Goal: Task Accomplishment & Management: Complete application form

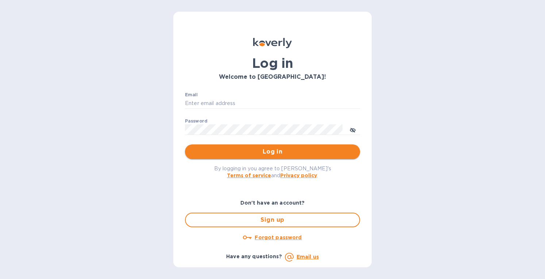
type input "[EMAIL_ADDRESS][DOMAIN_NAME]"
click at [229, 150] on span "Log in" at bounding box center [272, 151] width 163 height 9
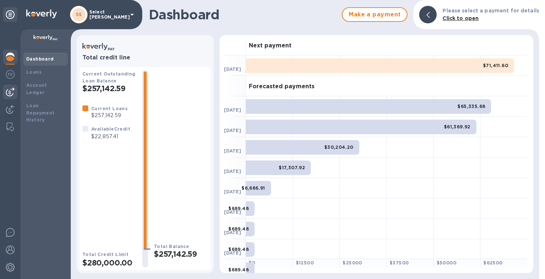
click at [9, 89] on img at bounding box center [10, 92] width 9 height 9
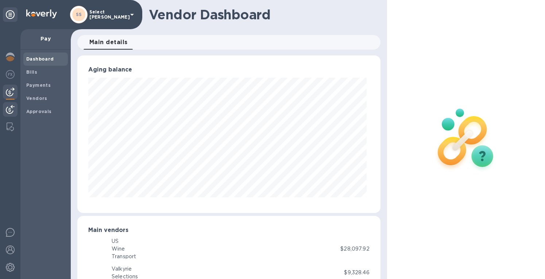
scroll to position [158, 300]
click at [8, 109] on img at bounding box center [10, 109] width 9 height 9
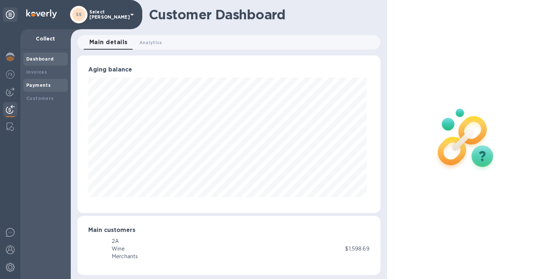
scroll to position [158, 300]
click at [38, 86] on b "Payments" at bounding box center [38, 84] width 24 height 5
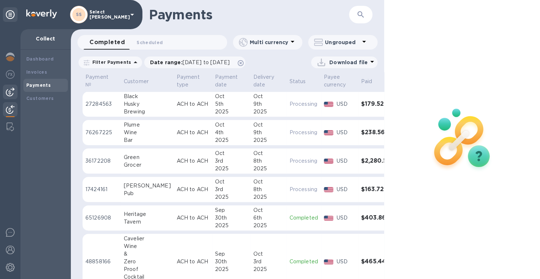
click at [12, 91] on img at bounding box center [10, 92] width 9 height 9
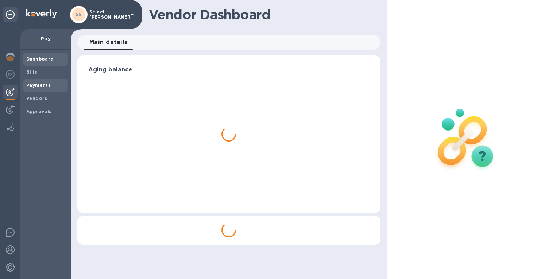
click at [30, 88] on span "Payments" at bounding box center [38, 85] width 24 height 7
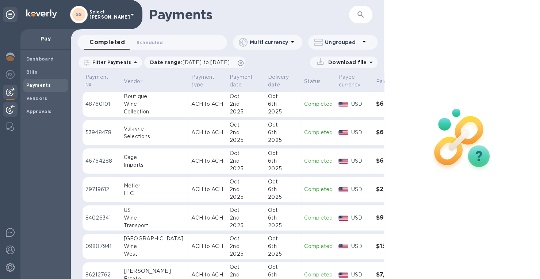
click at [12, 107] on img at bounding box center [10, 109] width 9 height 9
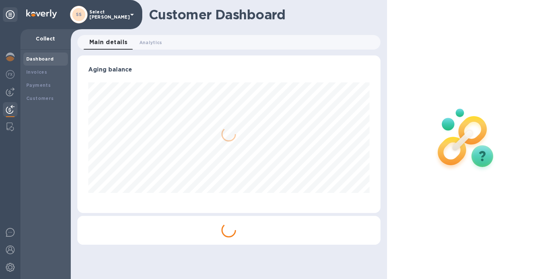
scroll to position [364775, 364632]
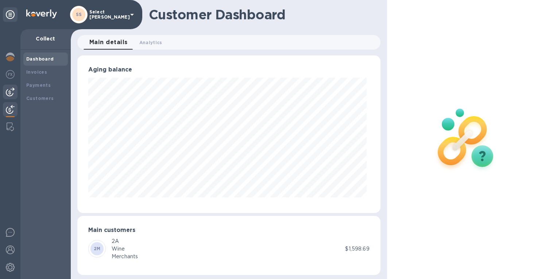
click at [11, 92] on img at bounding box center [10, 92] width 9 height 9
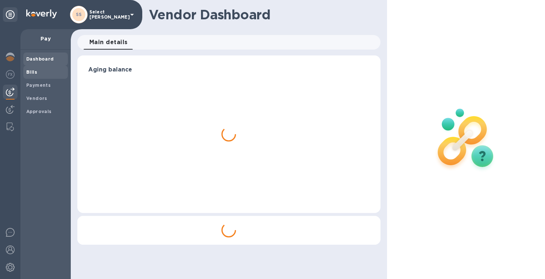
click at [34, 73] on b "Bills" at bounding box center [31, 71] width 11 height 5
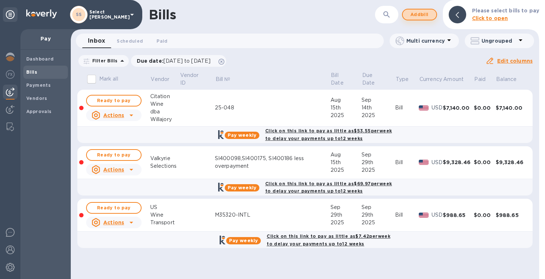
click at [420, 14] on span "Add bill" at bounding box center [420, 14] width 22 height 9
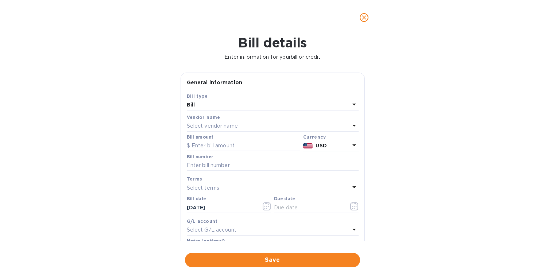
click at [203, 125] on p "Select vendor name" at bounding box center [212, 126] width 51 height 8
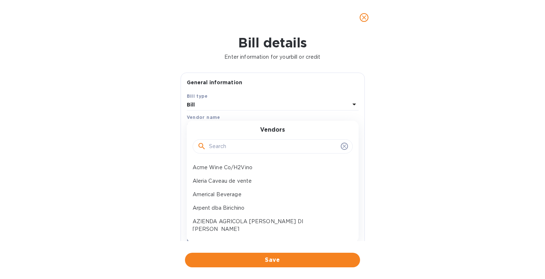
click at [209, 146] on input "text" at bounding box center [273, 146] width 129 height 11
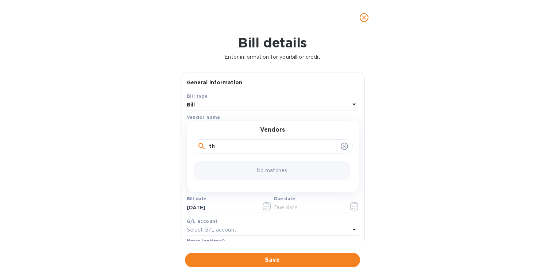
type input "t"
type input "prov"
click at [229, 165] on p "Provenance Vineyards" at bounding box center [270, 168] width 154 height 8
type input "12/05/2025"
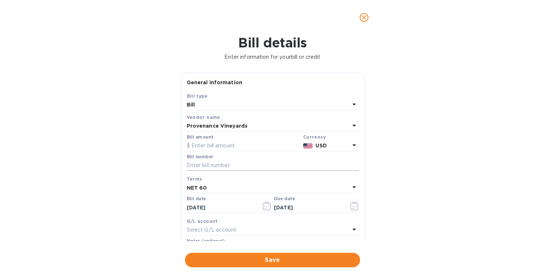
click at [210, 165] on input "text" at bounding box center [273, 165] width 172 height 11
paste input "38638"
type input "38638"
click at [209, 146] on input "text" at bounding box center [243, 145] width 113 height 11
click at [212, 146] on input "text" at bounding box center [243, 145] width 113 height 11
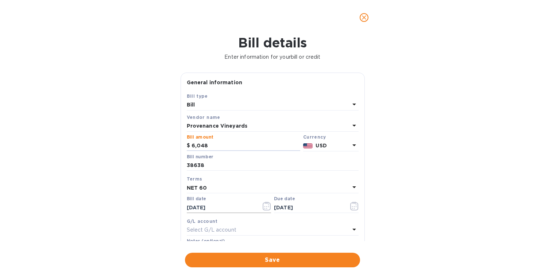
type input "6,048"
drag, startPoint x: 222, startPoint y: 209, endPoint x: 163, endPoint y: 202, distance: 59.2
click at [163, 202] on div "Bill details Enter information for your bill or credit General information Save…" at bounding box center [272, 157] width 545 height 244
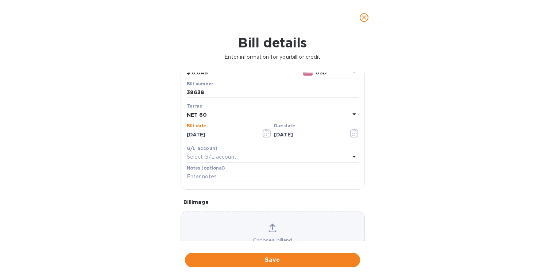
click at [268, 219] on div "Choose a bill and drag it here" at bounding box center [273, 238] width 184 height 53
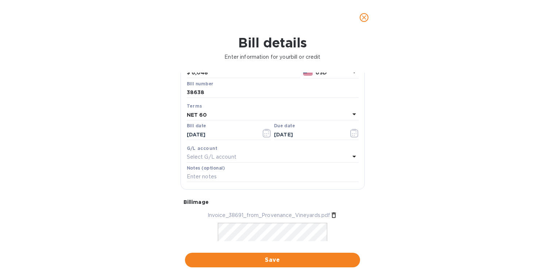
click at [332, 214] on icon at bounding box center [333, 215] width 7 height 7
click at [271, 226] on icon at bounding box center [273, 227] width 6 height 7
click at [202, 135] on input "10/06/2025" at bounding box center [221, 134] width 69 height 11
drag, startPoint x: 202, startPoint y: 135, endPoint x: 178, endPoint y: 135, distance: 23.4
click at [178, 135] on div "General information Save Bill type Bill Vendor name Provenance Vineyards Bill a…" at bounding box center [273, 157] width 192 height 169
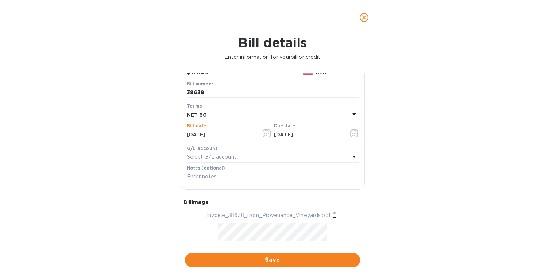
type input "06/24/2025"
click at [208, 108] on div "Terms" at bounding box center [273, 106] width 172 height 8
click at [202, 113] on b "NET 60" at bounding box center [197, 115] width 20 height 6
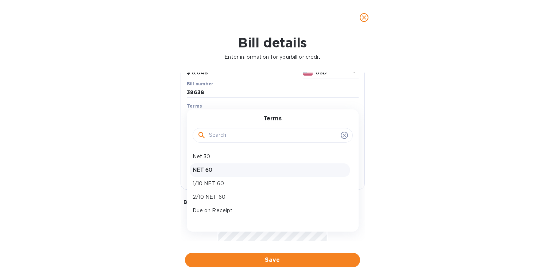
click at [207, 171] on p "NET 60" at bounding box center [270, 170] width 154 height 8
type input "08/23/2025"
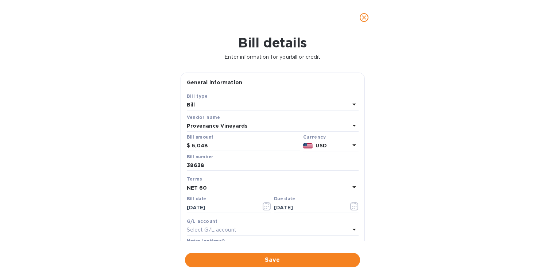
scroll to position [127, 0]
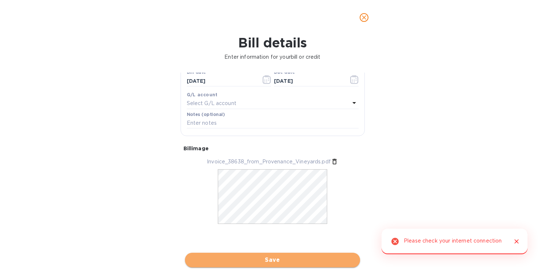
click at [248, 262] on span "Save" at bounding box center [272, 260] width 163 height 9
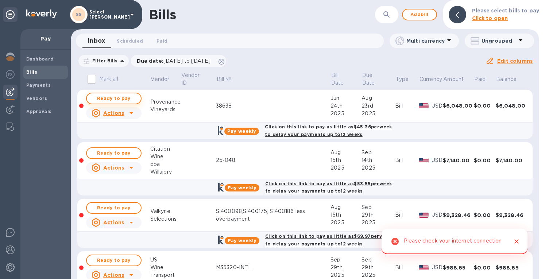
click at [116, 96] on span "Ready to pay" at bounding box center [114, 98] width 42 height 9
click at [118, 100] on span "Ready to pay" at bounding box center [114, 98] width 42 height 9
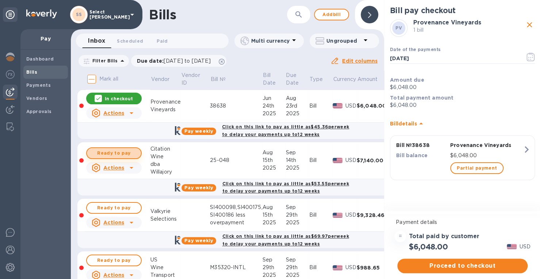
click at [115, 153] on span "Ready to pay" at bounding box center [114, 153] width 42 height 9
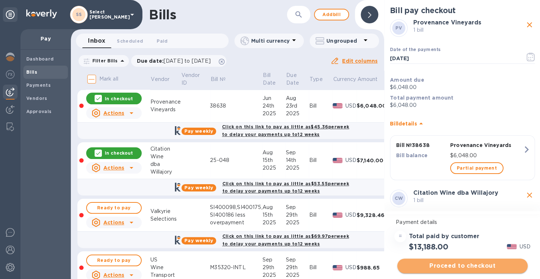
click at [468, 265] on span "Proceed to checkout" at bounding box center [462, 266] width 119 height 9
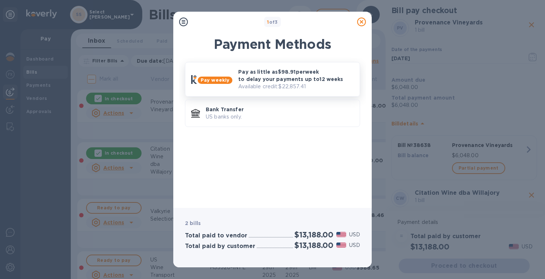
click at [278, 84] on p "Available credit: $22,857.41" at bounding box center [296, 87] width 116 height 8
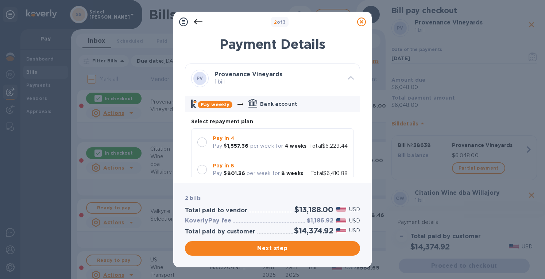
click at [207, 136] on div at bounding box center [202, 142] width 15 height 15
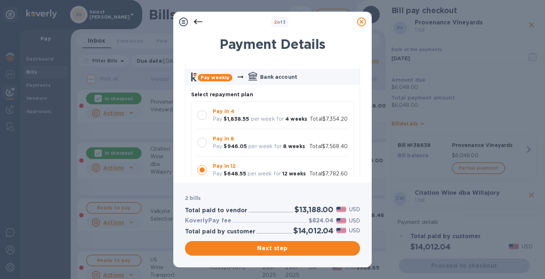
scroll to position [292, 0]
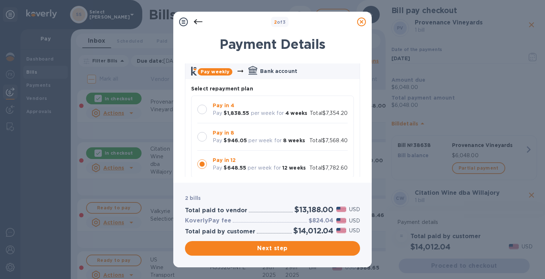
click at [212, 108] on div "Pay in 4 Pay $1,838.55 per week for 4 weeks" at bounding box center [260, 109] width 100 height 21
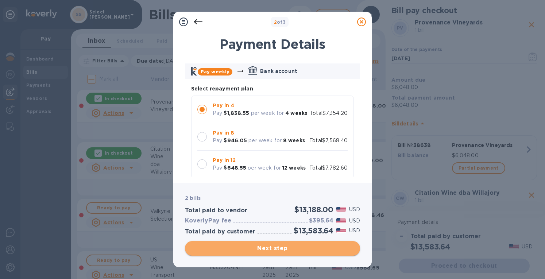
click at [261, 248] on span "Next step" at bounding box center [272, 248] width 163 height 9
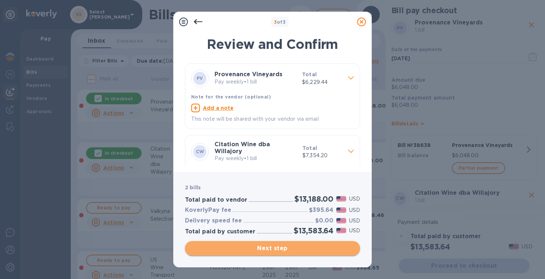
click at [268, 250] on span "Next step" at bounding box center [272, 248] width 163 height 9
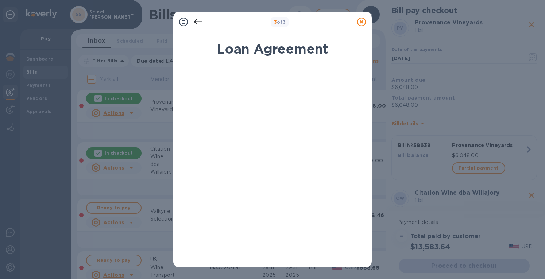
scroll to position [128, 0]
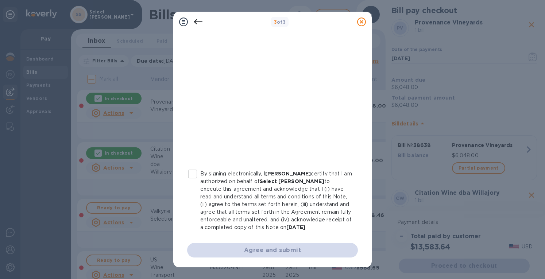
drag, startPoint x: 192, startPoint y: 172, endPoint x: 210, endPoint y: 186, distance: 22.6
click at [193, 173] on input "By signing electronically, I Erin Grace certify that I am authorized on behalf …" at bounding box center [192, 173] width 15 height 15
checkbox input "true"
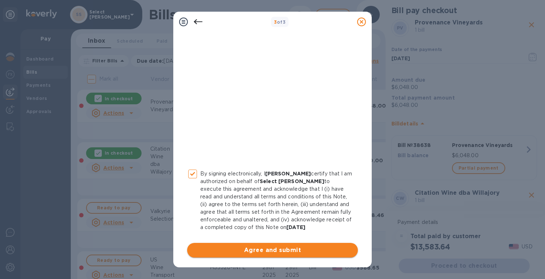
click at [255, 250] on span "Agree and submit" at bounding box center [272, 250] width 159 height 9
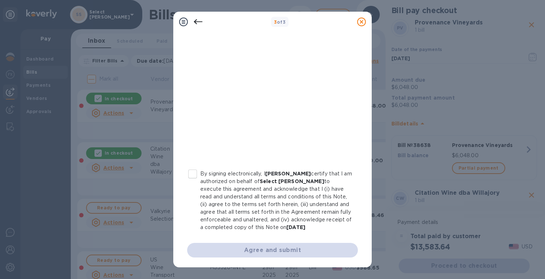
click at [193, 176] on input "By signing electronically, I Erin Grace certify that I am authorized on behalf …" at bounding box center [192, 173] width 15 height 15
checkbox input "true"
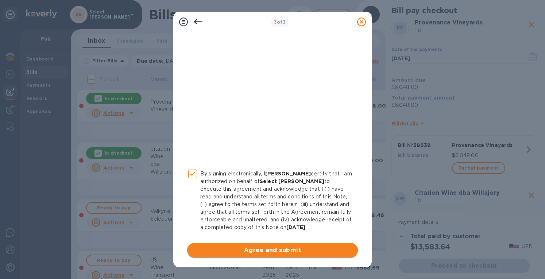
click at [245, 250] on span "Agree and submit" at bounding box center [272, 250] width 159 height 9
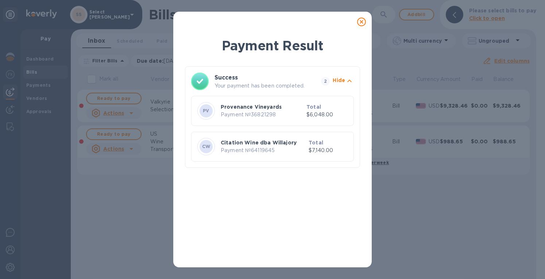
click at [361, 26] on icon at bounding box center [361, 22] width 9 height 9
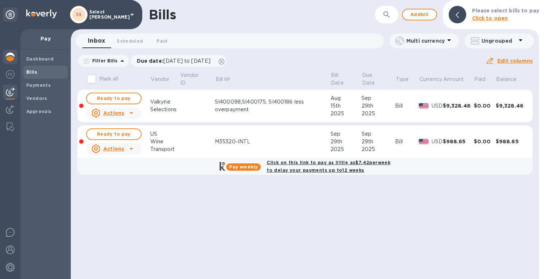
click at [9, 57] on img at bounding box center [10, 57] width 9 height 9
